Goal: Task Accomplishment & Management: Manage account settings

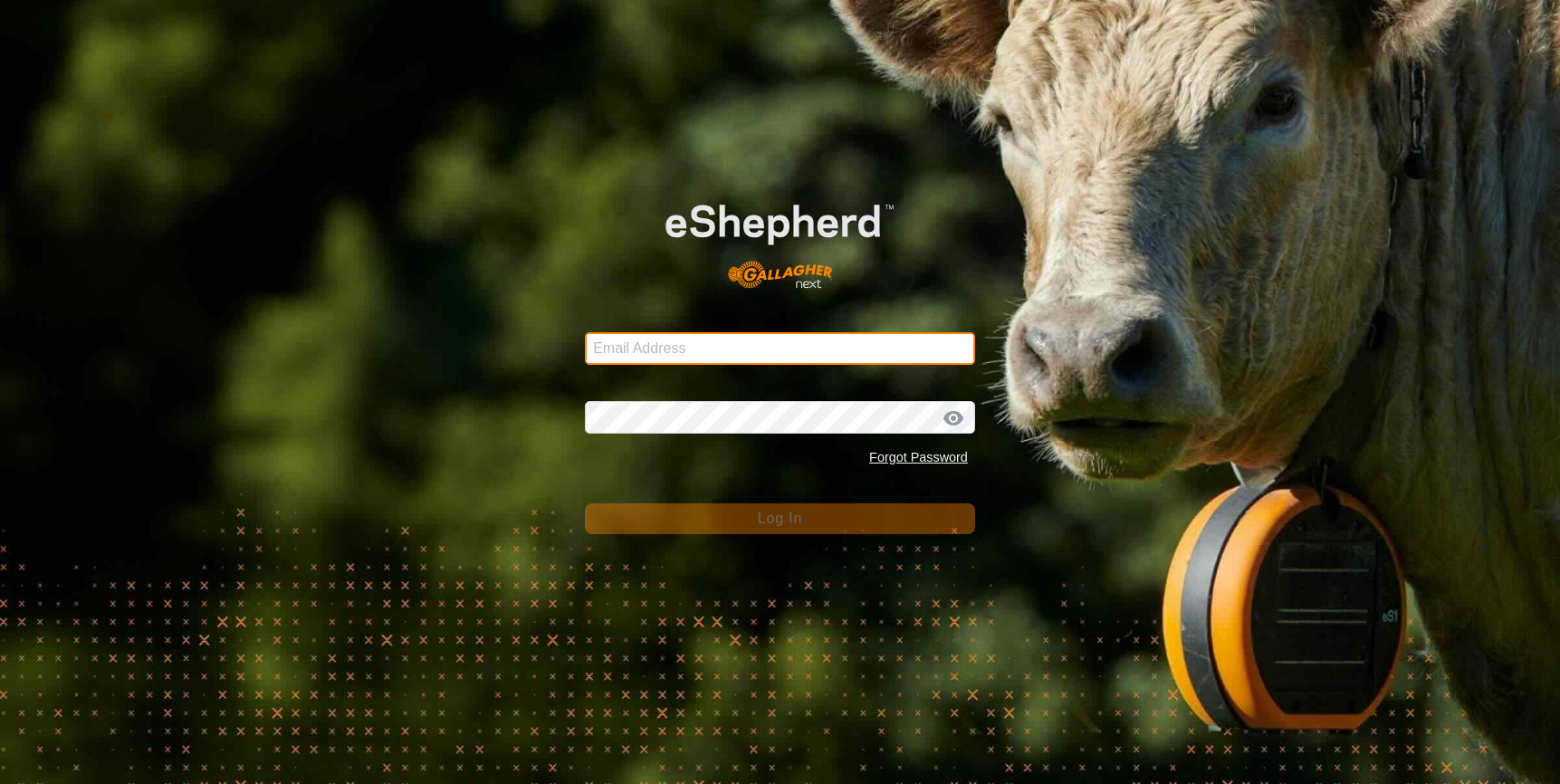
type input "[EMAIL_ADDRESS][DOMAIN_NAME]"
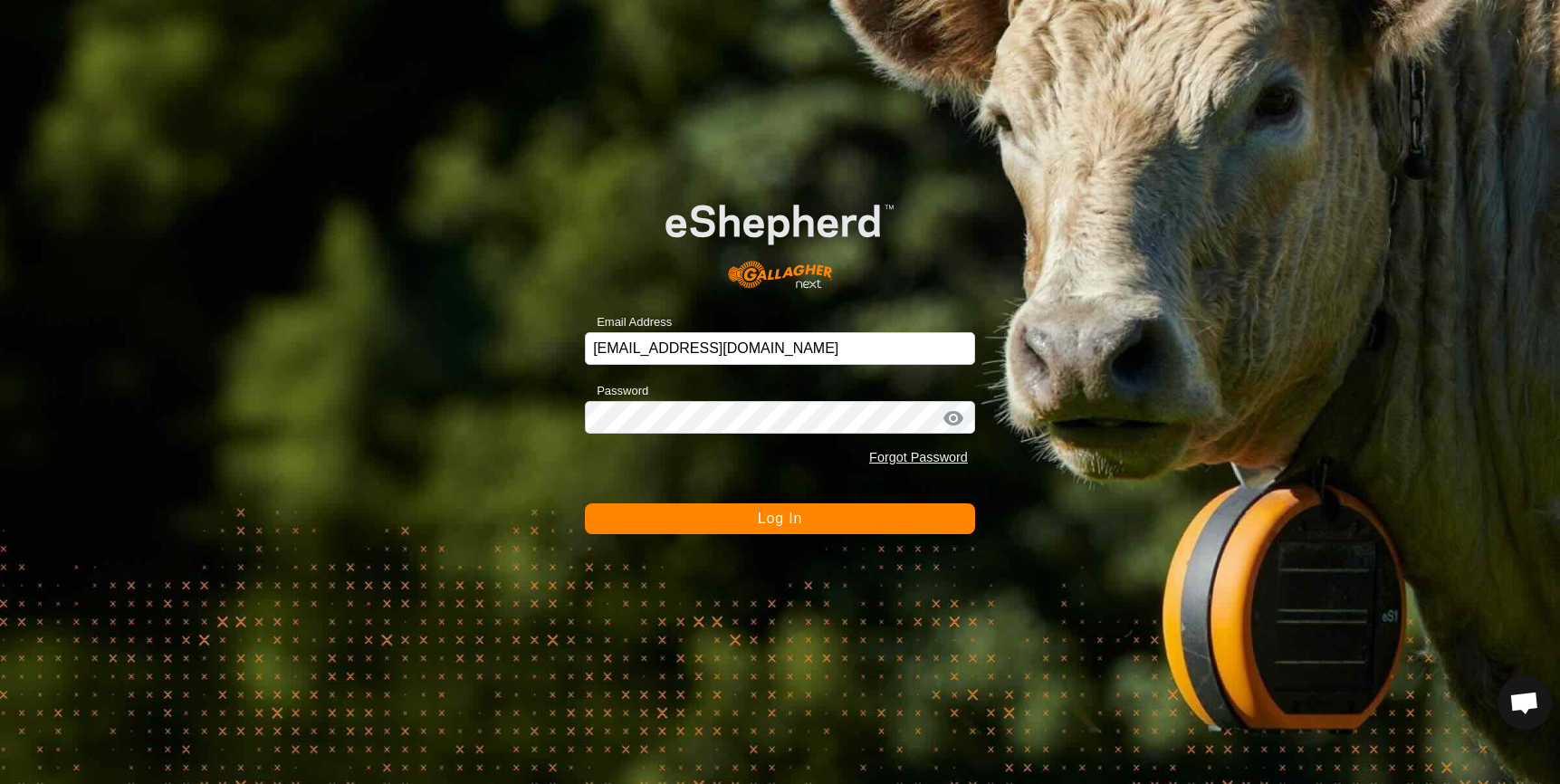
click at [843, 515] on button "Log In" at bounding box center [780, 518] width 390 height 31
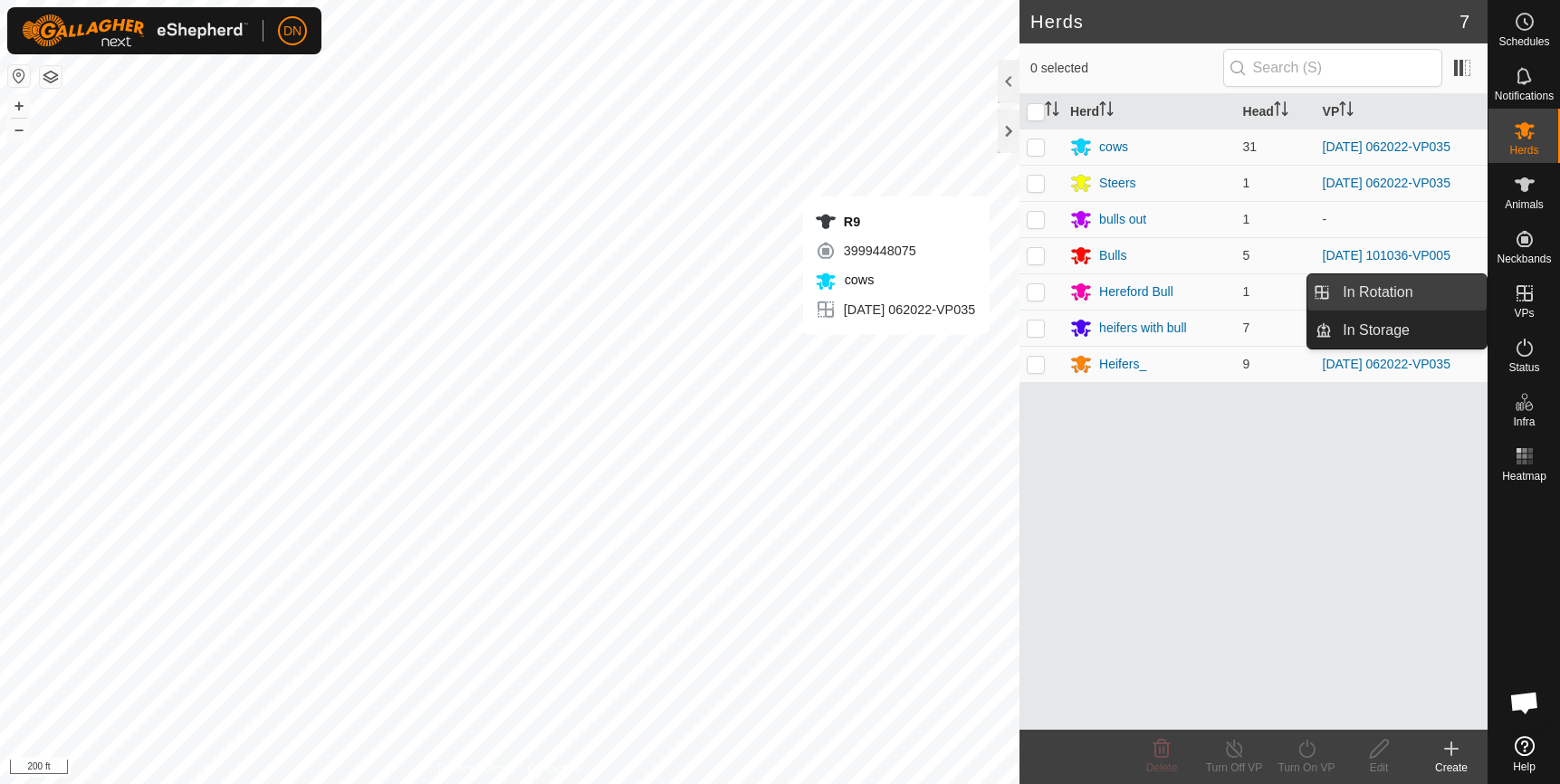
click at [1338, 283] on link "In Rotation" at bounding box center [1409, 292] width 155 height 37
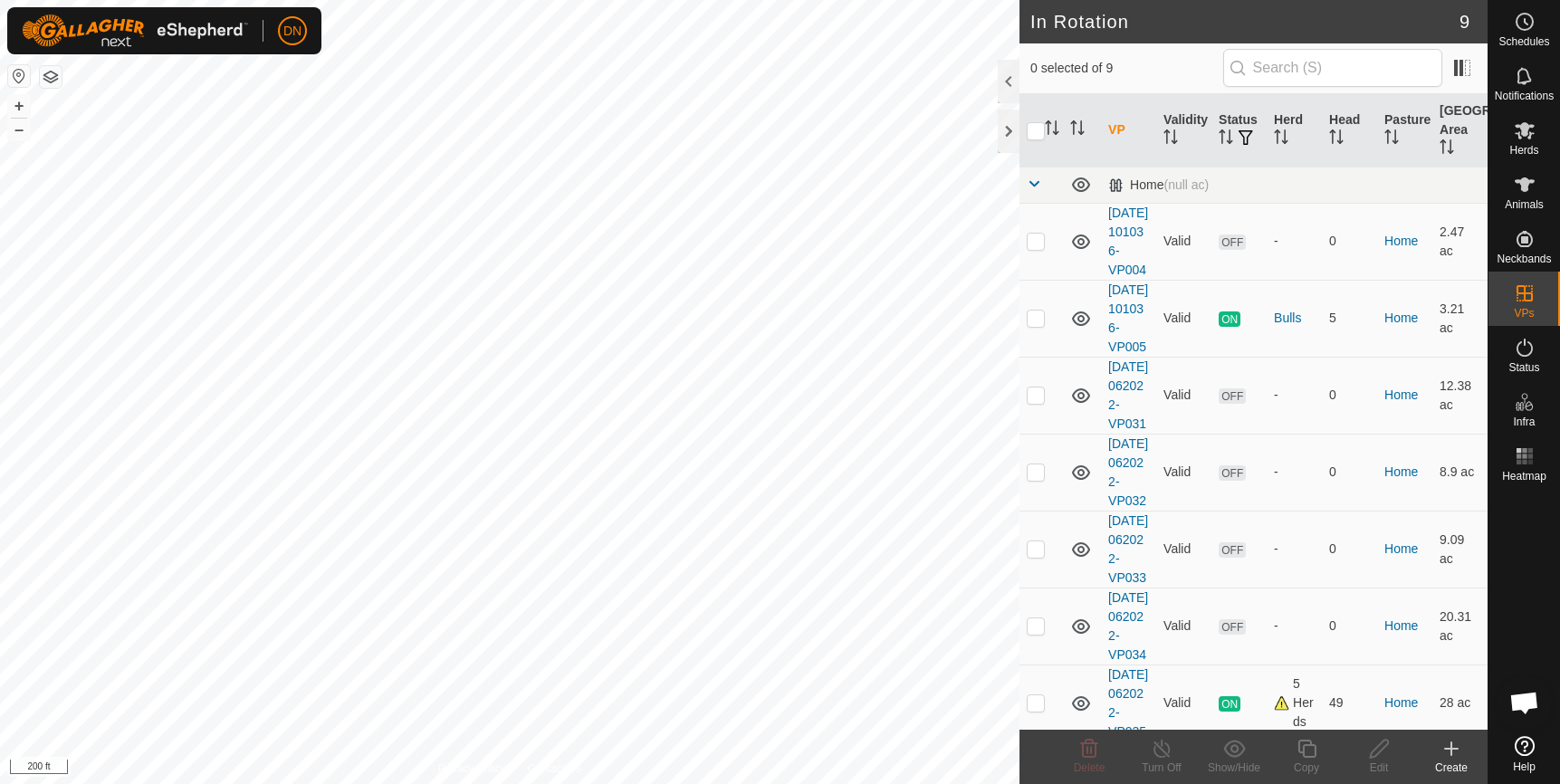
checkbox input "true"
checkbox input "false"
